Goal: Task Accomplishment & Management: Manage account settings

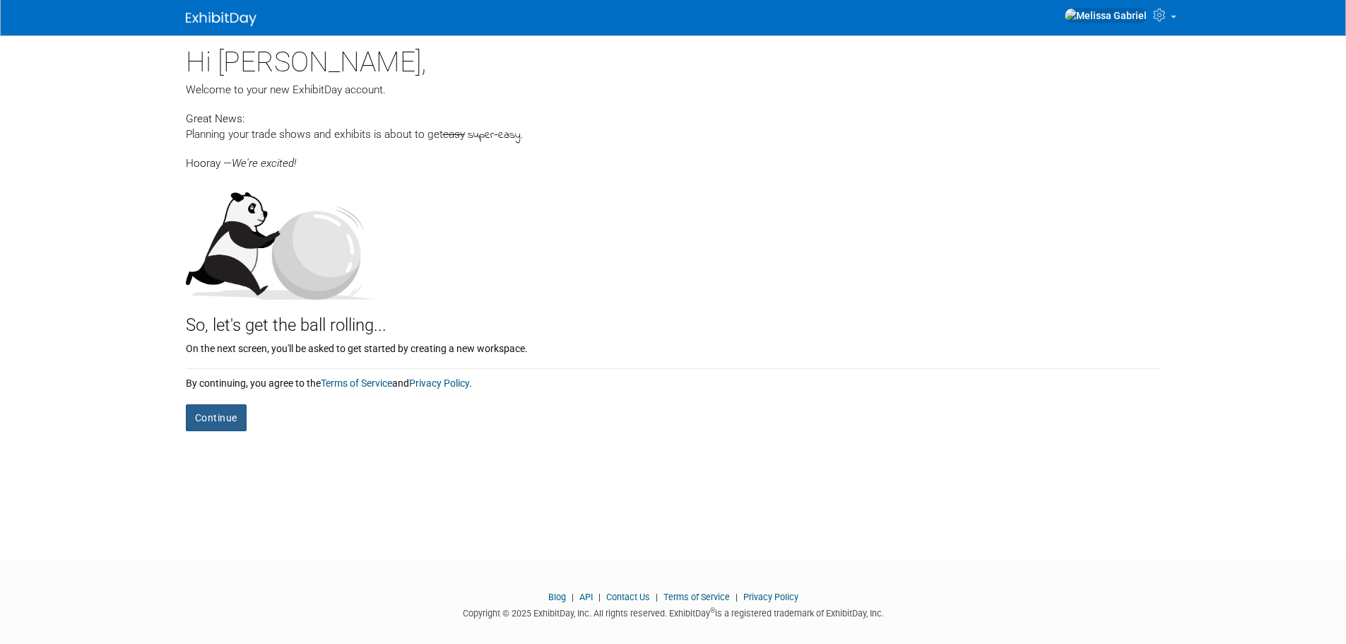
click at [226, 425] on button "Continue" at bounding box center [216, 417] width 61 height 27
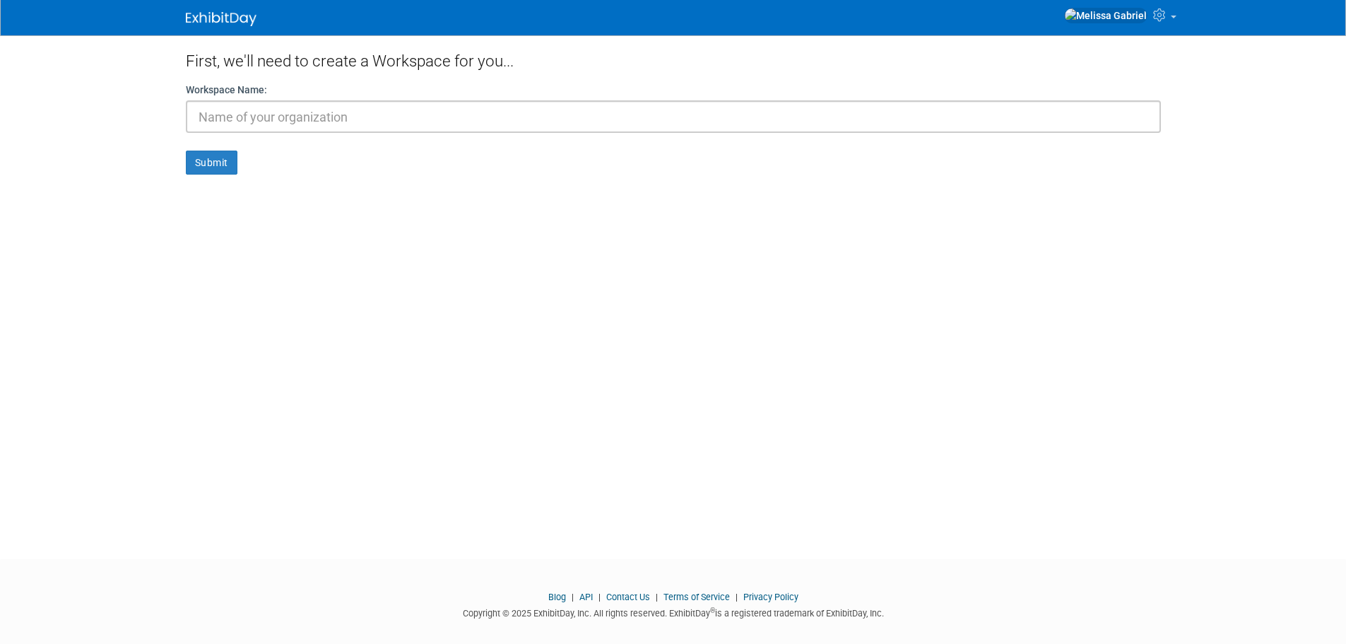
click at [295, 121] on input "text" at bounding box center [673, 116] width 975 height 32
type input "RST Professionals Conference"
click at [186, 150] on button "Submit" at bounding box center [212, 162] width 52 height 24
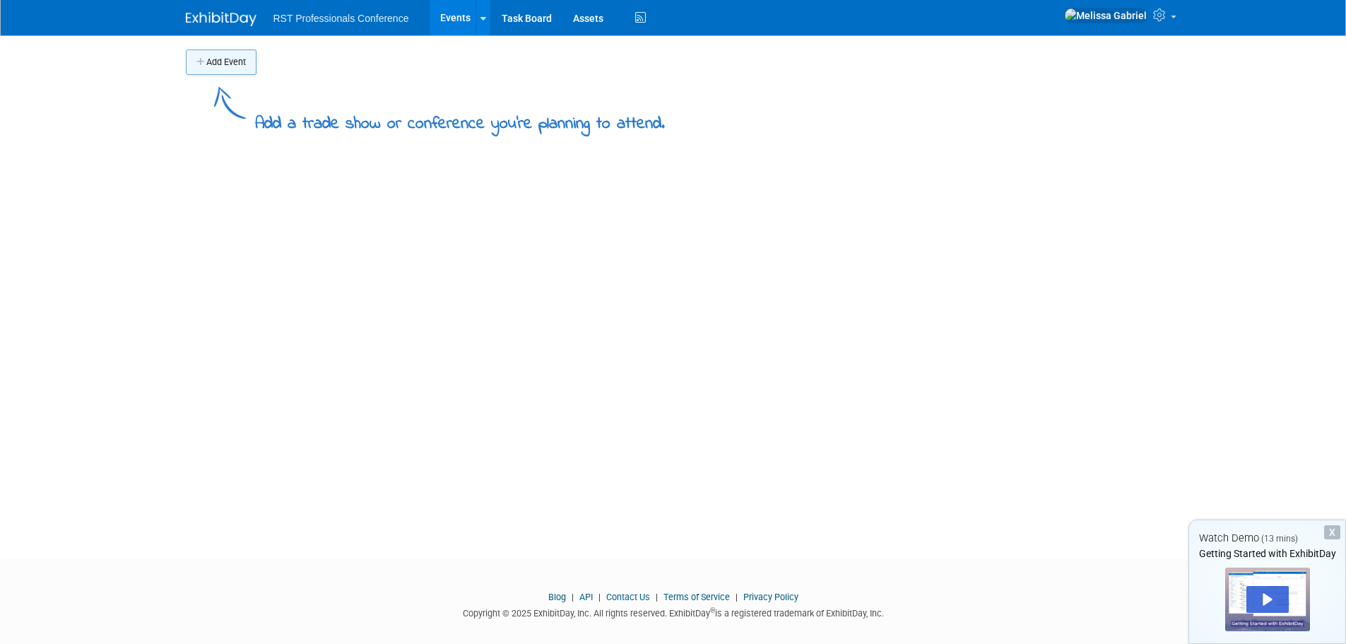
click at [234, 69] on button "Add Event" at bounding box center [221, 61] width 71 height 25
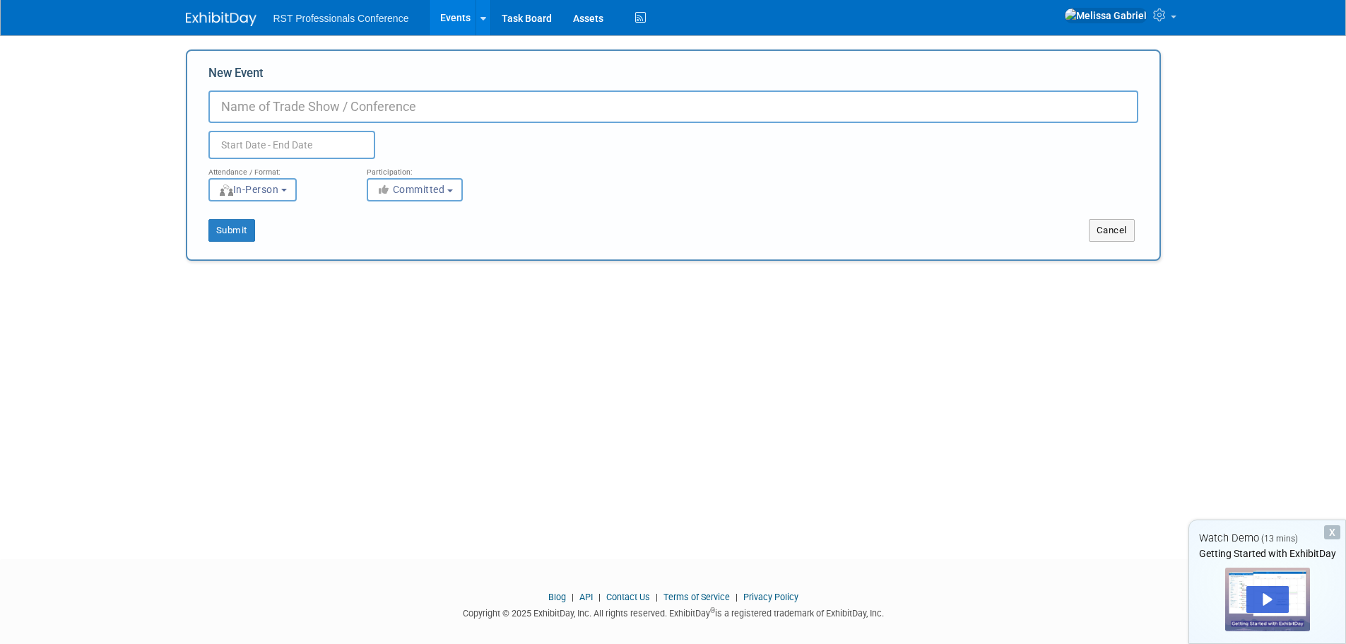
click at [331, 95] on input "New Event" at bounding box center [673, 106] width 930 height 32
click at [337, 106] on input "New Event" at bounding box center [673, 106] width 930 height 32
click at [502, 13] on link "Task Board" at bounding box center [526, 17] width 71 height 35
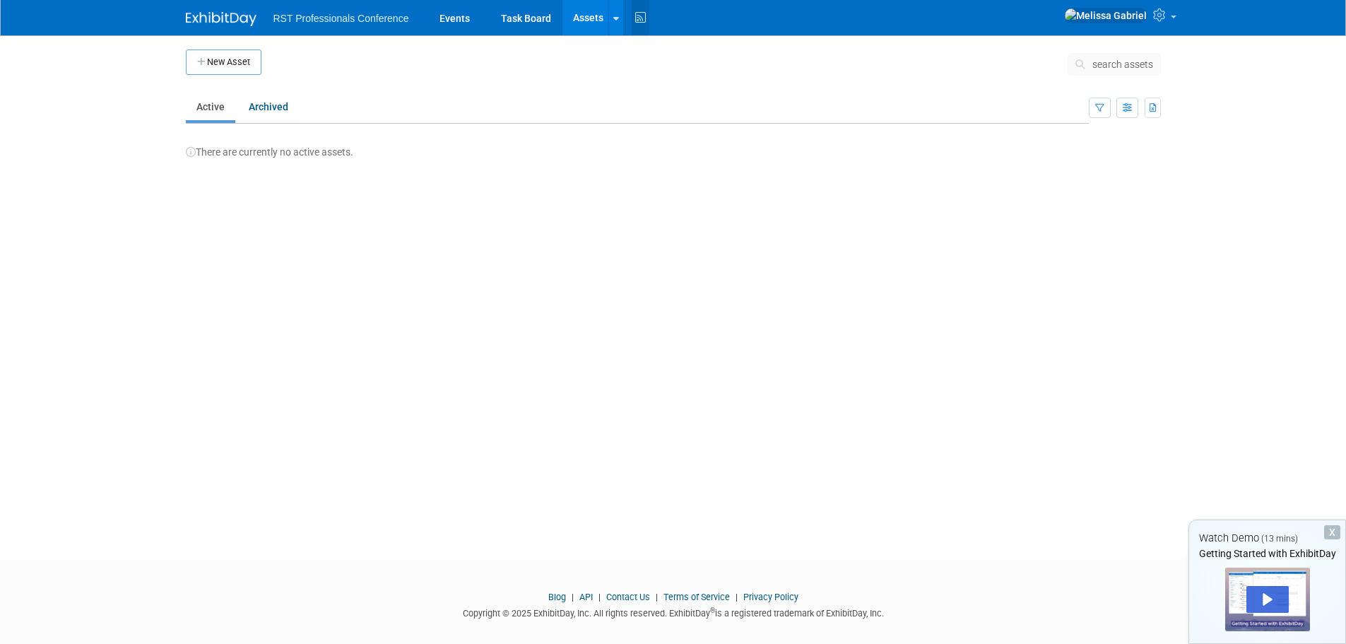
click at [643, 13] on icon at bounding box center [641, 18] width 18 height 22
